Goal: Check status

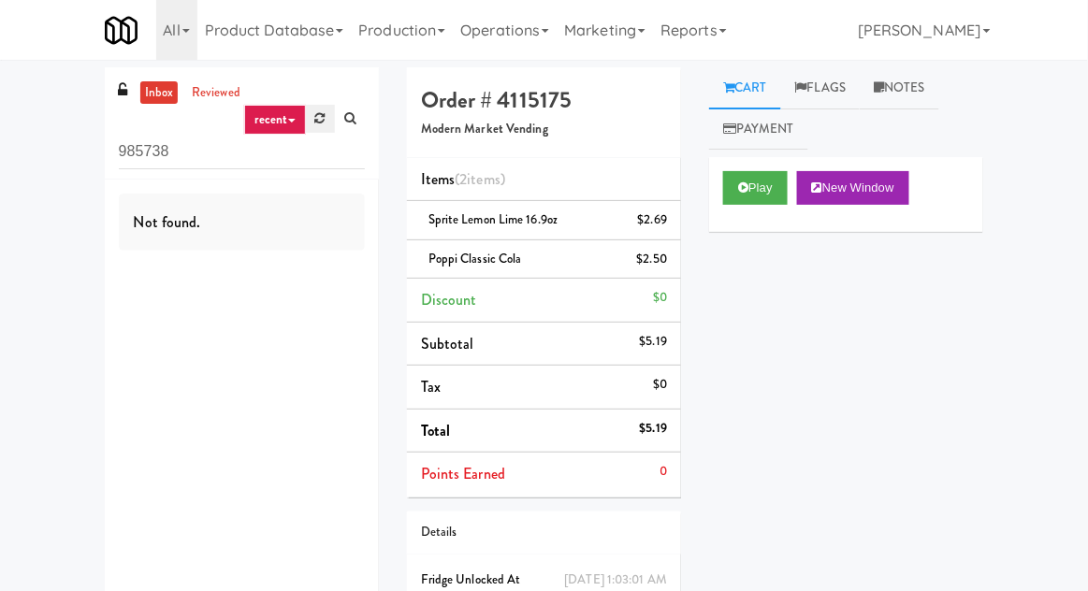
click at [319, 129] on link at bounding box center [320, 119] width 29 height 28
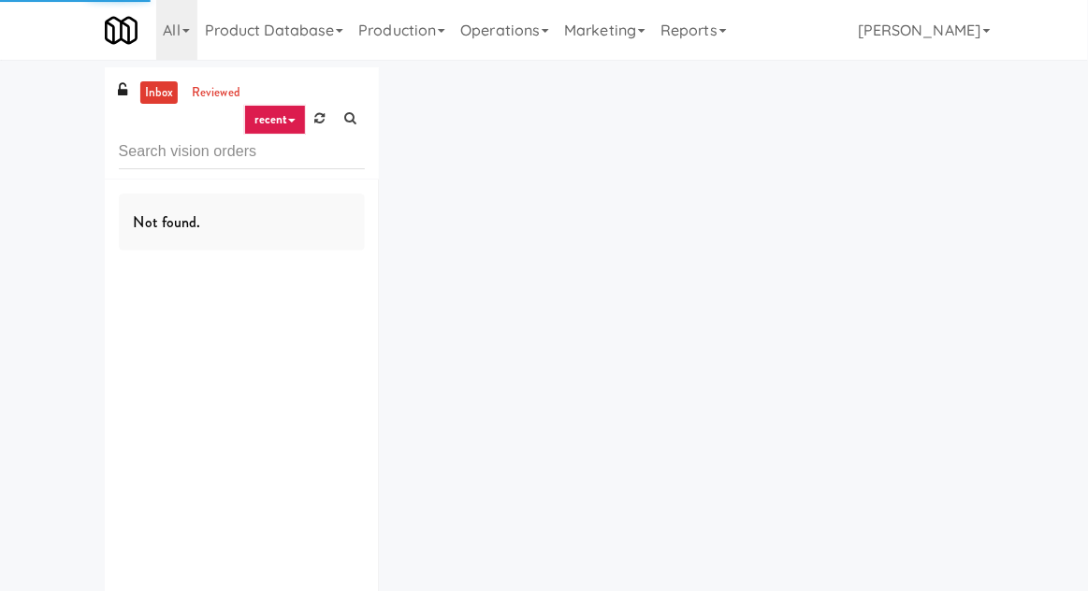
click at [38, 224] on div "inbox reviewed recent all unclear take inventory issue suspicious failed recent…" at bounding box center [544, 364] width 1088 height 594
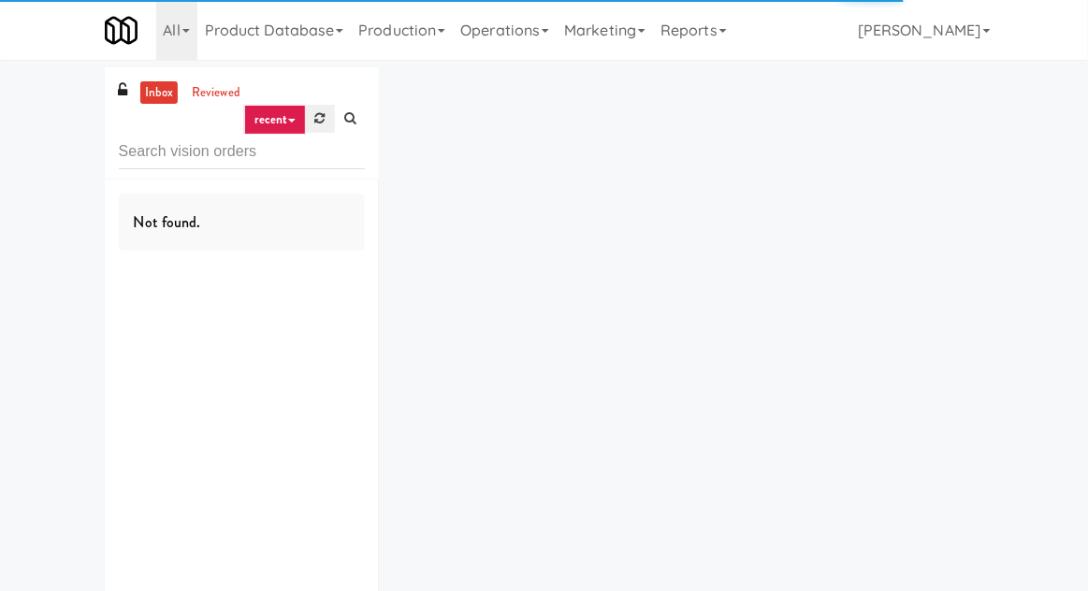
click at [319, 129] on link at bounding box center [320, 119] width 29 height 28
click at [322, 123] on icon at bounding box center [320, 118] width 10 height 12
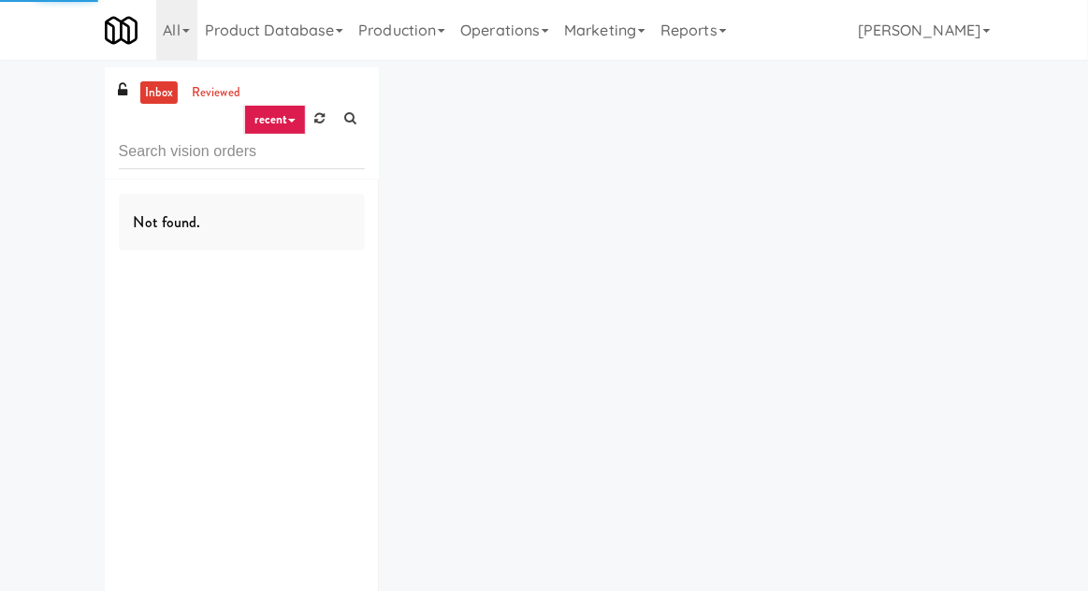
click at [56, 253] on div "inbox reviewed recent all unclear take inventory issue suspicious failed recent…" at bounding box center [544, 364] width 1088 height 594
